Goal: Find specific page/section: Find specific page/section

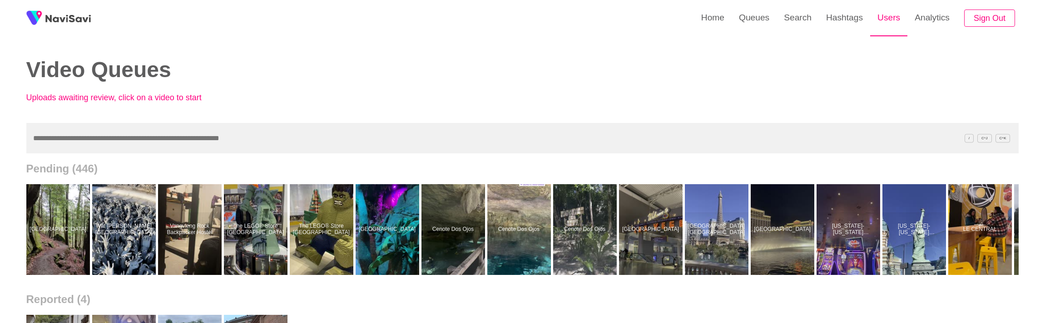
click at [888, 19] on link "Users" at bounding box center [888, 17] width 37 height 35
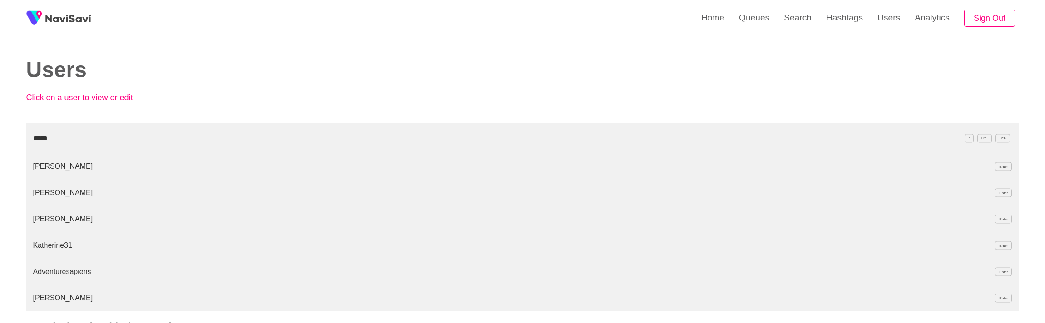
click at [77, 271] on li "Adventuresapiens Enter" at bounding box center [522, 272] width 993 height 26
type input "*****"
